Goal: Transaction & Acquisition: Download file/media

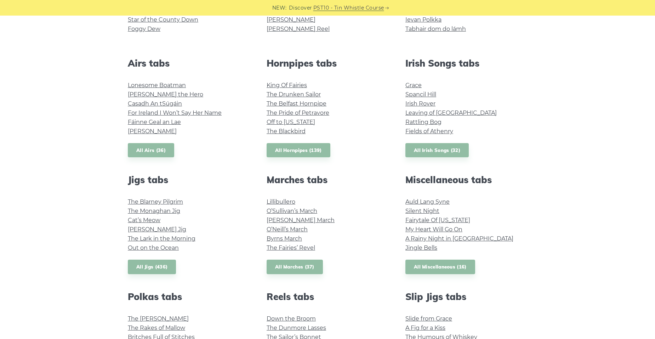
scroll to position [248, 0]
click at [431, 211] on link "Silent Night" at bounding box center [422, 210] width 34 height 7
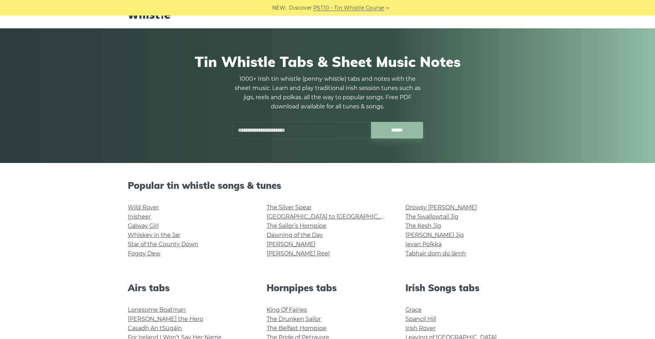
scroll to position [35, 0]
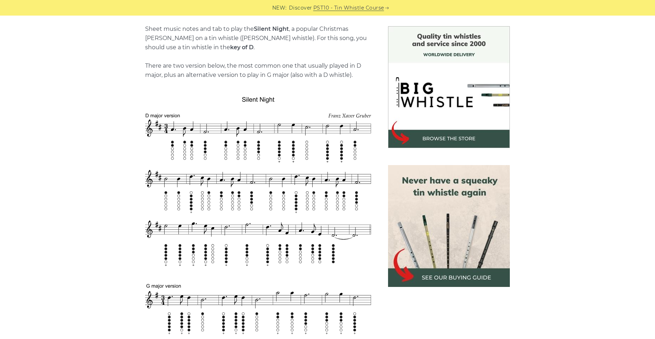
scroll to position [177, 0]
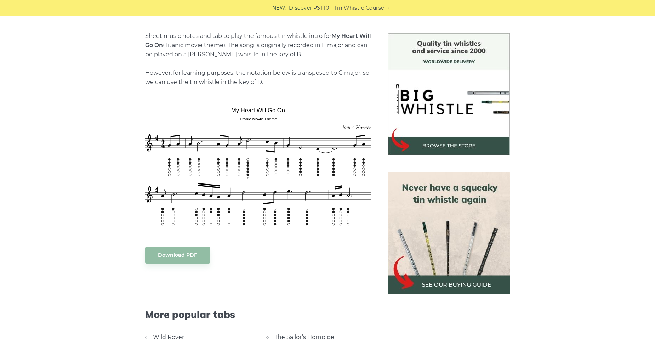
scroll to position [177, 0]
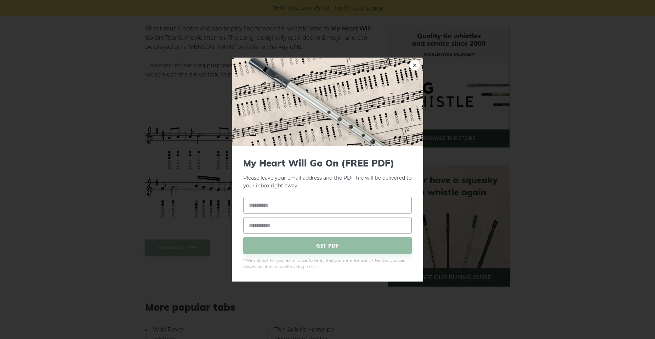
click at [253, 202] on input "text" at bounding box center [327, 205] width 168 height 17
type input "*****"
click at [317, 226] on input "email" at bounding box center [327, 225] width 168 height 17
type input "**********"
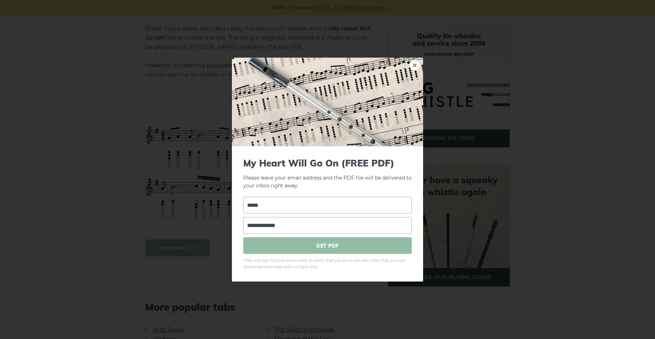
click at [337, 246] on span "GET PDF" at bounding box center [327, 245] width 168 height 17
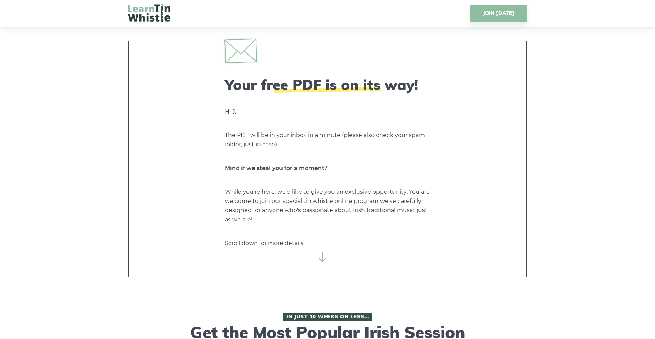
click at [321, 255] on icon at bounding box center [322, 256] width 11 height 11
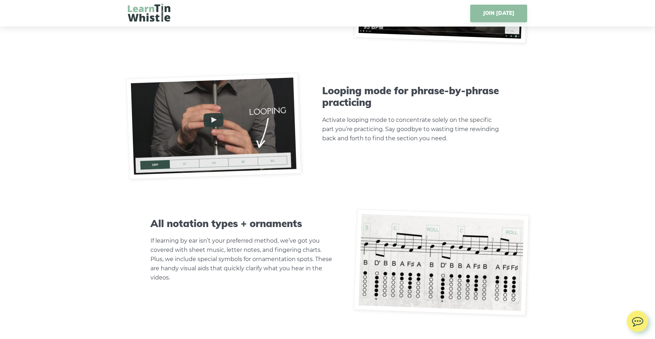
scroll to position [2264, 0]
